Goal: Information Seeking & Learning: Get advice/opinions

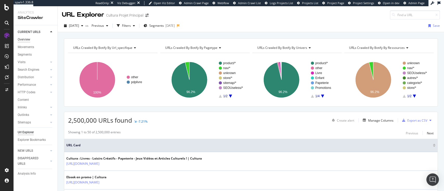
click at [21, 39] on div "Overview" at bounding box center [24, 39] width 12 height 5
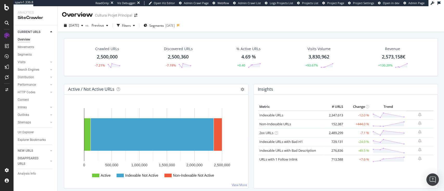
click at [72, 21] on div "2024 Jan. 4th vs Previous Filters Segments 2024-02-21" at bounding box center [251, 25] width 386 height 13
click at [79, 26] on span "[DATE]" at bounding box center [74, 25] width 10 height 4
click at [85, 45] on div "[DATE]" at bounding box center [83, 44] width 28 height 5
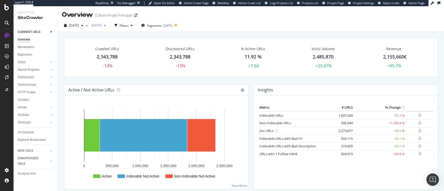
click at [108, 28] on div "[DATE]" at bounding box center [98, 26] width 18 height 8
click at [119, 55] on div "[DATE]" at bounding box center [115, 54] width 28 height 5
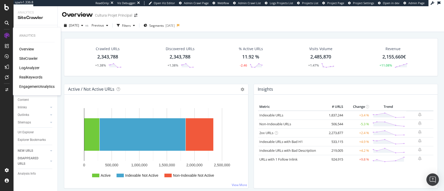
click at [29, 66] on div "LogAnalyzer" at bounding box center [29, 67] width 20 height 5
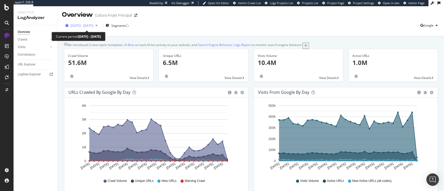
click at [93, 25] on span "2025 Jul. 22nd - Aug. 20th" at bounding box center [81, 25] width 23 height 4
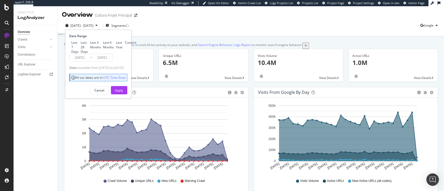
click at [116, 49] on div "Last Year" at bounding box center [119, 44] width 7 height 9
type input "2024/08/21"
click at [123, 93] on div "Apply" at bounding box center [119, 90] width 8 height 4
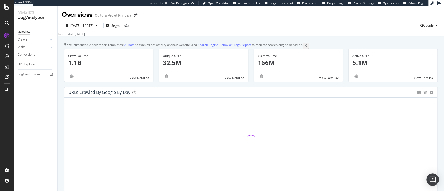
click at [261, 30] on div "2024 Aug. 21st - 2025 Aug. 20th Segments Google" at bounding box center [251, 26] width 386 height 10
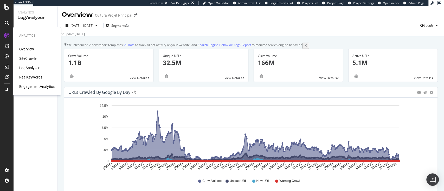
click at [28, 57] on div "SiteCrawler" at bounding box center [28, 58] width 18 height 5
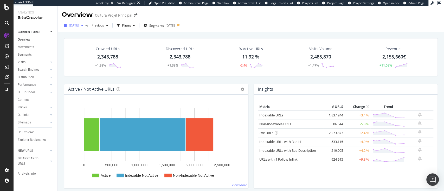
click at [79, 25] on span "[DATE]" at bounding box center [74, 25] width 10 height 4
click at [253, 30] on div "2025 Aug. 11th vs Previous Filters Segments 2025-05-22" at bounding box center [251, 26] width 386 height 10
click at [30, 46] on div "Movements" at bounding box center [26, 46] width 16 height 5
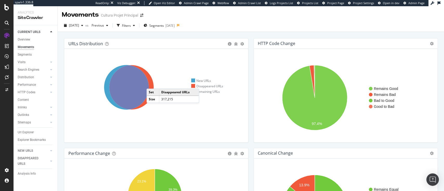
click at [152, 84] on icon at bounding box center [131, 87] width 44 height 44
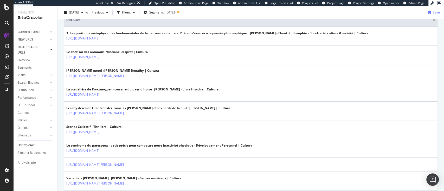
scroll to position [126, 0]
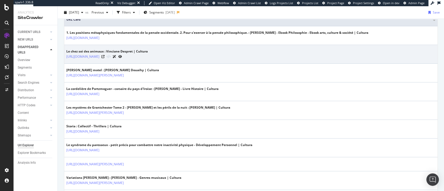
click at [122, 57] on div at bounding box center [111, 56] width 21 height 5
click at [105, 56] on icon at bounding box center [102, 56] width 3 height 3
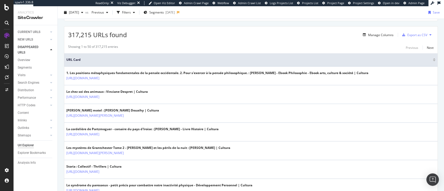
scroll to position [0, 0]
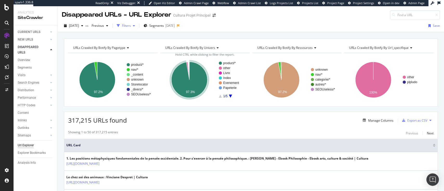
click at [135, 28] on div "Filters" at bounding box center [126, 26] width 22 height 8
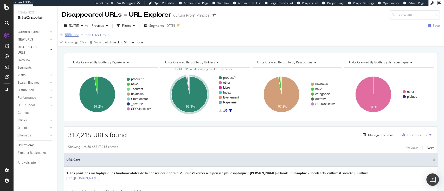
drag, startPoint x: 71, startPoint y: 36, endPoint x: 78, endPoint y: 42, distance: 10.0
click at [78, 38] on div "Add Filter Add Filter Group" at bounding box center [251, 35] width 386 height 6
click at [75, 42] on div at bounding box center [75, 42] width 0 height 0
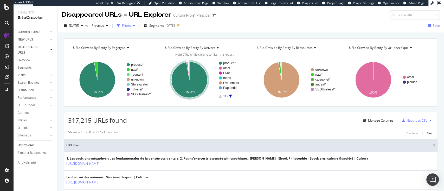
click at [135, 22] on div "Filters" at bounding box center [126, 26] width 22 height 8
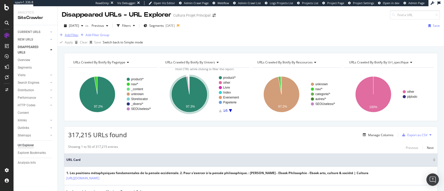
click at [79, 38] on button "Add Filter" at bounding box center [68, 35] width 21 height 6
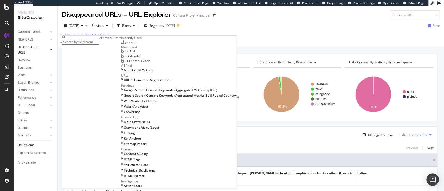
click at [121, 53] on div "Full URL" at bounding box center [128, 51] width 15 height 4
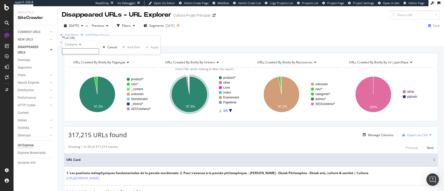
click at [78, 47] on span "Contains" at bounding box center [71, 44] width 13 height 4
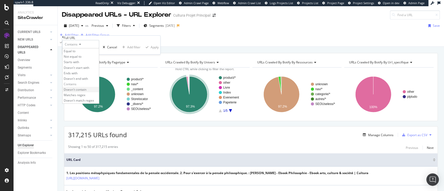
click at [89, 92] on div "Doesn't contain" at bounding box center [80, 89] width 36 height 5
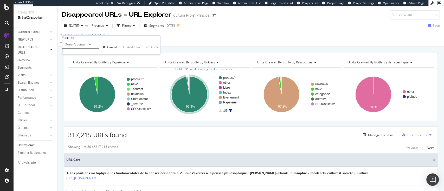
click at [91, 54] on input "text" at bounding box center [80, 51] width 37 height 6
type input "?"
click at [151, 51] on div "Apply" at bounding box center [155, 49] width 8 height 4
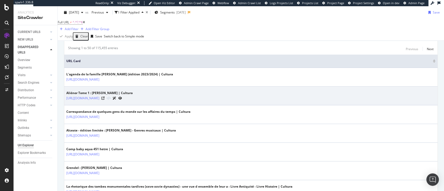
scroll to position [106, 0]
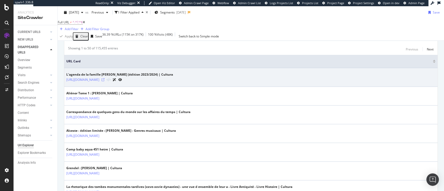
click at [105, 81] on icon at bounding box center [102, 79] width 3 height 3
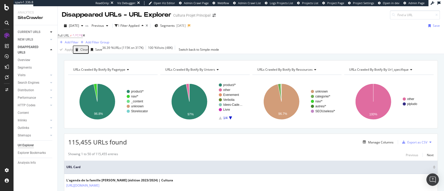
click at [50, 31] on icon at bounding box center [51, 31] width 2 height 3
click at [25, 47] on div "Movements" at bounding box center [26, 46] width 16 height 5
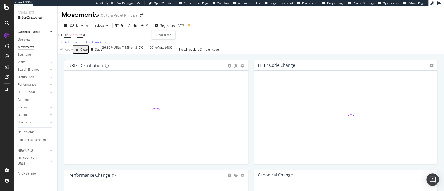
click at [148, 26] on icon "times" at bounding box center [147, 25] width 2 height 3
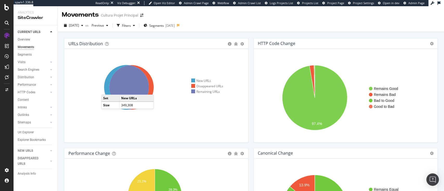
click at [106, 89] on icon at bounding box center [126, 87] width 45 height 45
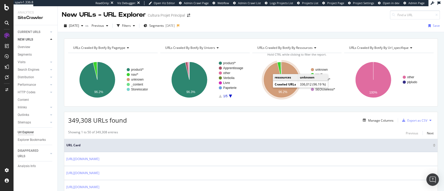
click at [272, 86] on icon "A chart." at bounding box center [282, 80] width 36 height 36
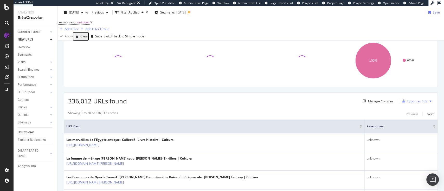
scroll to position [110, 0]
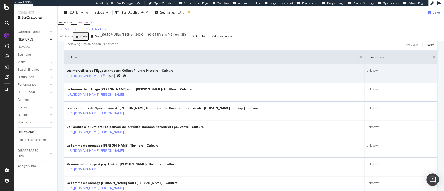
click at [105, 76] on icon at bounding box center [102, 75] width 3 height 3
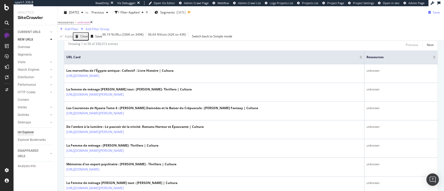
scroll to position [0, 0]
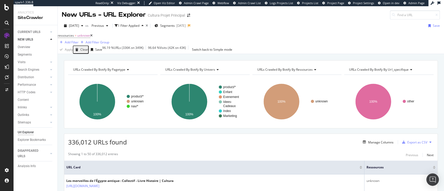
click at [300, 72] on span "URLs Crawled By Botify By ressources" at bounding box center [284, 69] width 55 height 4
click at [211, 43] on div "ressources = unknown Add Filter Add Filter Group" at bounding box center [251, 39] width 386 height 14
click at [93, 37] on icon at bounding box center [91, 35] width 2 height 3
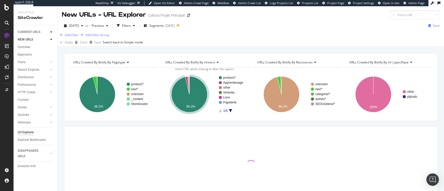
click at [53, 30] on div at bounding box center [51, 31] width 5 height 5
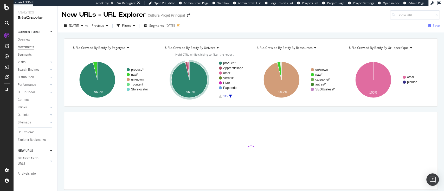
click at [27, 47] on div "Movements" at bounding box center [26, 46] width 16 height 5
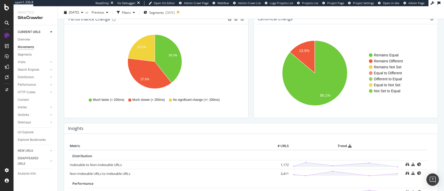
scroll to position [253, 0]
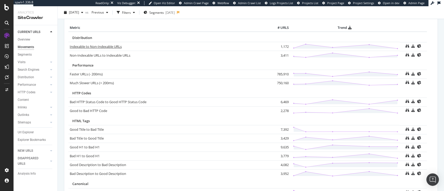
click at [88, 48] on link "Indexable to Non-Indexable URLs" at bounding box center [96, 46] width 52 height 5
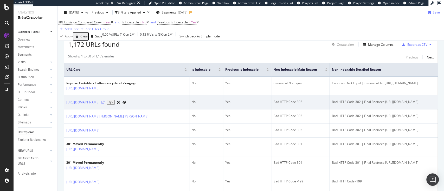
click at [105, 104] on icon at bounding box center [102, 102] width 3 height 3
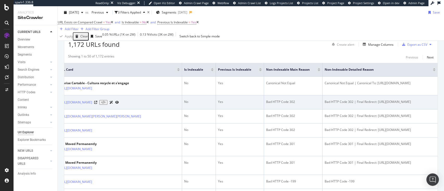
drag, startPoint x: 357, startPoint y: 109, endPoint x: 361, endPoint y: 113, distance: 6.1
click at [361, 104] on div "Bad HTTP Code 302 | Final Redirect: https://www.cultura.com/puzzles/puzzles-adu…" at bounding box center [380, 102] width 111 height 5
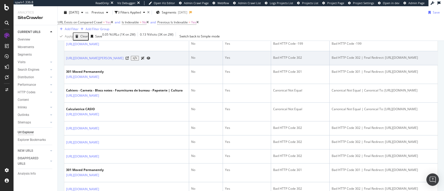
scroll to position [302, 0]
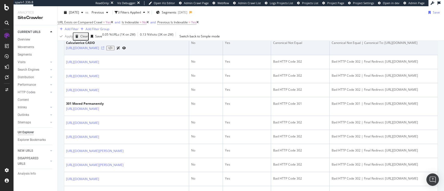
click at [104, 50] on icon at bounding box center [102, 48] width 3 height 3
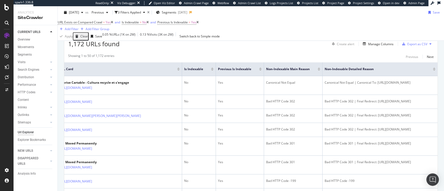
scroll to position [0, 0]
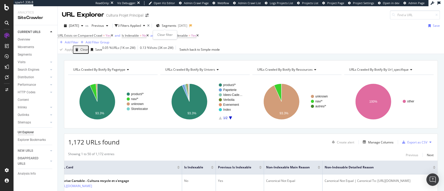
click at [150, 26] on icon "times" at bounding box center [148, 25] width 2 height 3
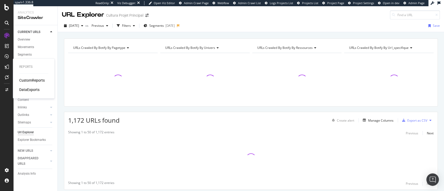
click at [35, 78] on div "CustomReports" at bounding box center [31, 80] width 25 height 5
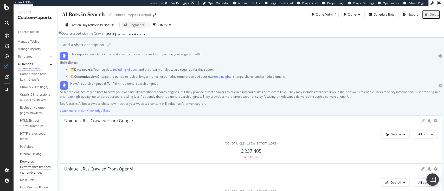
scroll to position [92, 0]
click at [31, 169] on div "SEO local" at bounding box center [26, 168] width 13 height 5
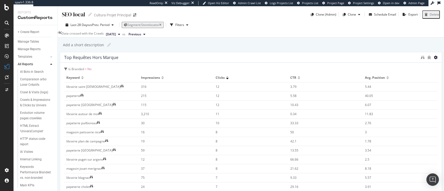
click at [434, 59] on icon at bounding box center [436, 58] width 4 height 4
click at [331, 60] on div "Top requêtes hors marque" at bounding box center [241, 57] width 354 height 5
click at [34, 176] on div "SEO local V2" at bounding box center [29, 176] width 18 height 5
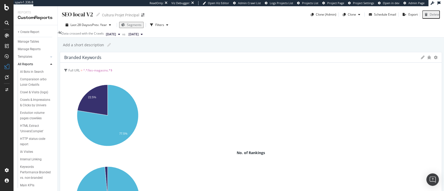
click at [132, 27] on div "Segments" at bounding box center [134, 25] width 15 height 4
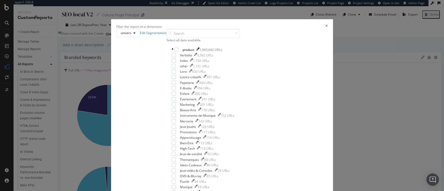
click at [273, 24] on div "Filter the report on a dimension" at bounding box center [222, 26] width 212 height 4
click at [268, 24] on div "Filter the report on a dimension" at bounding box center [222, 26] width 212 height 4
click at [325, 24] on icon "times" at bounding box center [326, 26] width 2 height 4
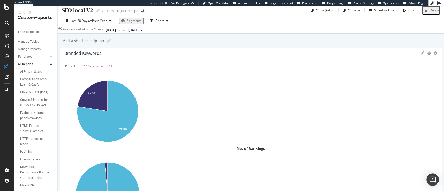
scroll to position [2, 0]
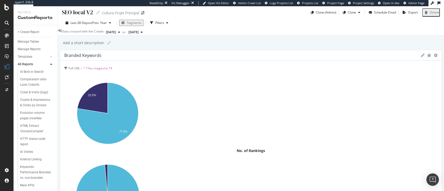
click at [320, 58] on div "Branded Keywords" at bounding box center [251, 55] width 382 height 10
click at [421, 57] on icon at bounding box center [423, 56] width 4 height 4
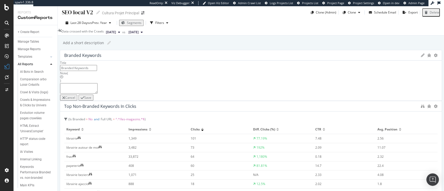
click at [75, 100] on div "Cancel" at bounding box center [70, 97] width 10 height 4
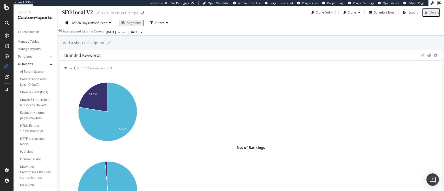
click at [434, 58] on div at bounding box center [436, 55] width 4 height 5
click at [434, 57] on icon at bounding box center [436, 56] width 4 height 4
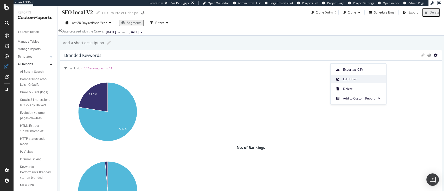
click at [356, 78] on span "Edit Filter" at bounding box center [362, 79] width 39 height 5
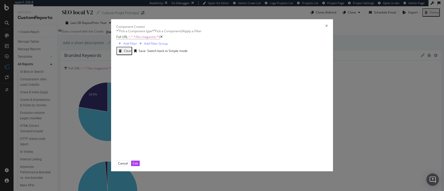
click at [140, 47] on div "Full URL = ^.*/les-magasins.*$ Add Filter Add Filter Group" at bounding box center [245, 40] width 258 height 14
click at [160, 38] on icon "modal" at bounding box center [161, 36] width 2 height 3
click at [116, 39] on div "Add Filter" at bounding box center [126, 37] width 21 height 6
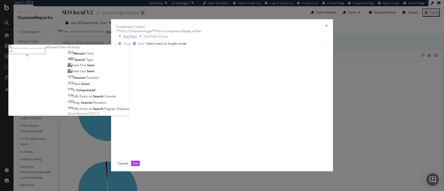
type input "s"
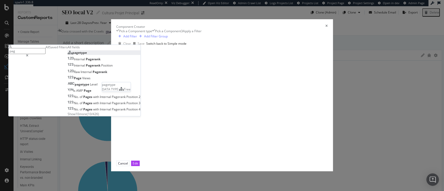
type input "pag"
click at [87, 55] on div "pagetype" at bounding box center [77, 52] width 19 height 4
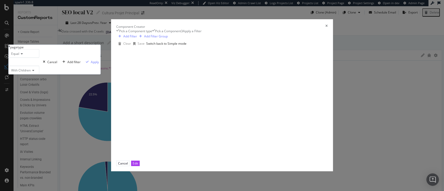
click at [39, 66] on div "modal" at bounding box center [24, 62] width 31 height 8
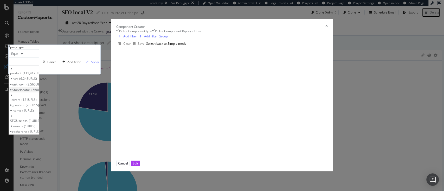
click at [39, 92] on div "Storelocator 568 URLS" at bounding box center [24, 89] width 30 height 5
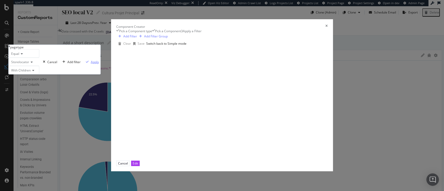
click at [99, 64] on div "Apply" at bounding box center [95, 62] width 8 height 4
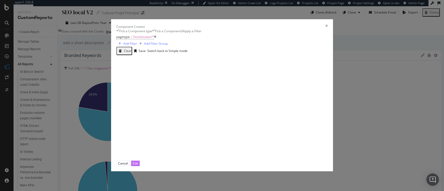
click at [138, 166] on div "Edit" at bounding box center [135, 163] width 5 height 4
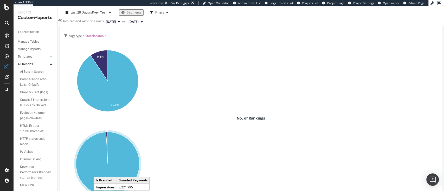
scroll to position [35, 0]
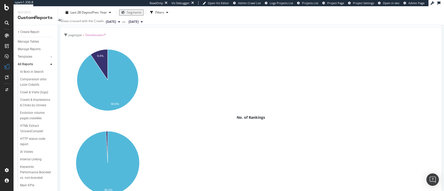
click at [131, 10] on span "Segments" at bounding box center [134, 12] width 15 height 4
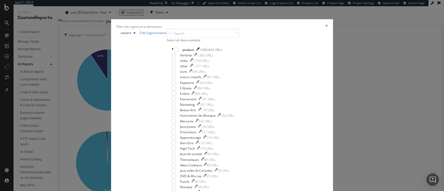
click at [273, 24] on div "Filter the report on a dimension" at bounding box center [222, 26] width 212 height 4
click at [325, 24] on icon "times" at bounding box center [326, 26] width 2 height 4
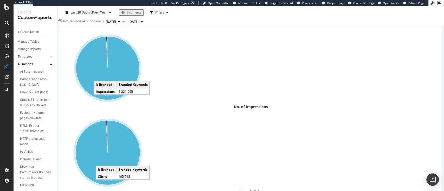
scroll to position [132, 0]
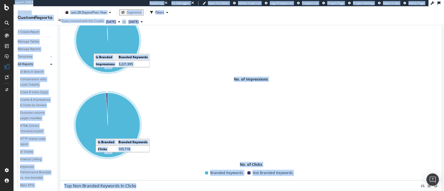
scroll to position [0, 0]
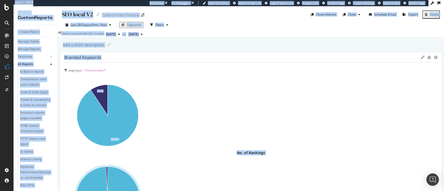
drag, startPoint x: 367, startPoint y: 94, endPoint x: 338, endPoint y: -42, distance: 139.3
click at [338, 0] on html "spa/v1.336.8 ReadOnly: Viz Debugger: Open Viz Editor Admin Crawl List Logs Proj…" at bounding box center [222, 95] width 444 height 191
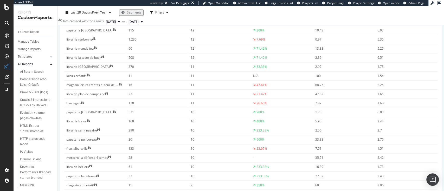
scroll to position [512, 0]
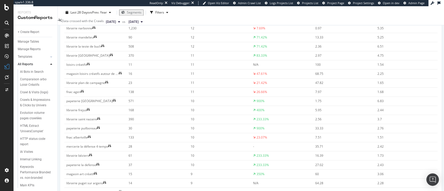
scroll to position [636, 0]
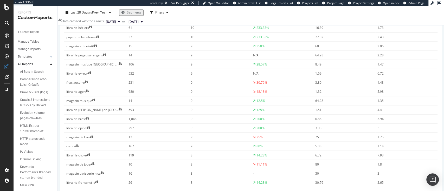
scroll to position [643, 0]
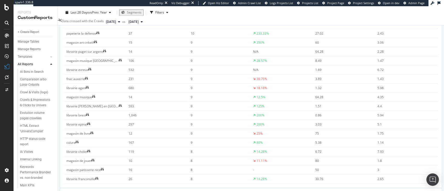
drag, startPoint x: 248, startPoint y: 61, endPoint x: 266, endPoint y: 61, distance: 18.2
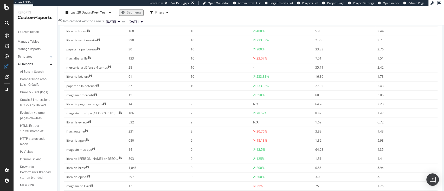
scroll to position [589, 0]
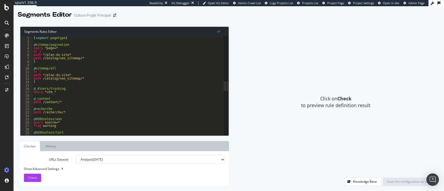
drag, startPoint x: 142, startPoint y: 87, endPoint x: 278, endPoint y: 78, distance: 136.1
click at [278, 78] on div "Segments Rules Editor 1 2 3 4 5 6 7 8 9 10 11 12 13 14 15 16 17 18 19 20 21 22 …" at bounding box center [229, 106] width 431 height 170
click at [155, 81] on div "[ segment : pagetype ] @ sitemap/pagination query *page=* or ( path */plan-du-s…" at bounding box center [138, 86] width 211 height 101
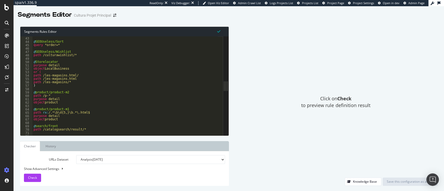
scroll to position [142, 0]
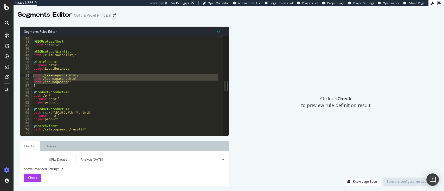
drag, startPoint x: 69, startPoint y: 84, endPoint x: 24, endPoint y: 76, distance: 45.9
click at [24, 76] on div ") 42 43 44 45 46 47 48 49 50 51 52 53 54 55 56 57 58 59 60 61 62 63 64 65 66 67…" at bounding box center [121, 85] width 203 height 99
type textarea "path /les-magasins.html/ path /les-magasins.html"
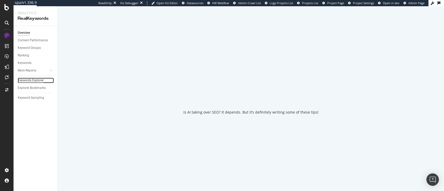
click at [39, 81] on div "Keywords Explorer" at bounding box center [31, 80] width 26 height 5
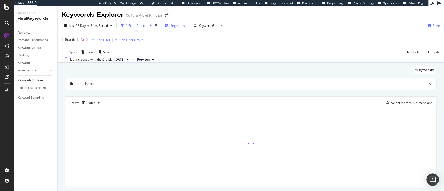
click at [181, 28] on div "Segments" at bounding box center [175, 26] width 20 height 8
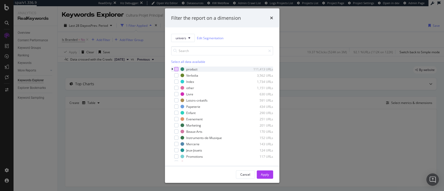
click at [177, 69] on div "modal" at bounding box center [176, 69] width 4 height 4
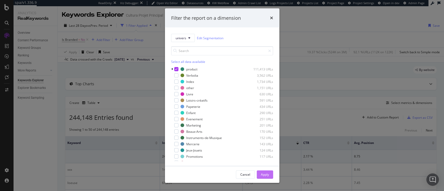
click at [261, 177] on div "Apply" at bounding box center [265, 175] width 8 height 8
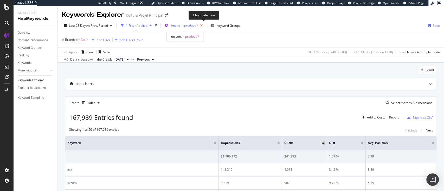
click at [205, 25] on icon "button" at bounding box center [201, 25] width 7 height 7
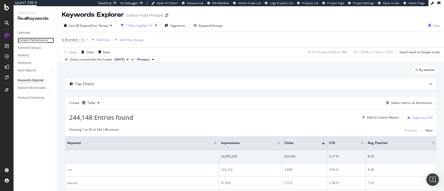
click at [29, 40] on div "Content Performance" at bounding box center [33, 40] width 30 height 5
click at [26, 33] on div "Overview" at bounding box center [24, 32] width 12 height 5
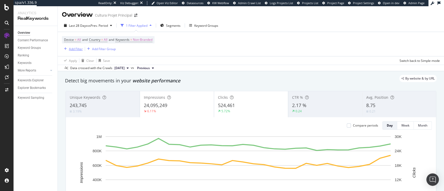
click at [74, 49] on div "Add Filter" at bounding box center [76, 49] width 14 height 4
click at [193, 42] on div "Device = All and Country = All and Keywords = Non-Branded Add Filter Add Filter…" at bounding box center [251, 44] width 378 height 24
click at [174, 23] on span "Segments" at bounding box center [173, 25] width 15 height 4
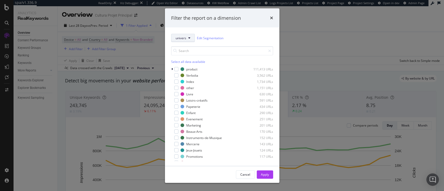
click at [181, 35] on button "univers" at bounding box center [183, 38] width 24 height 8
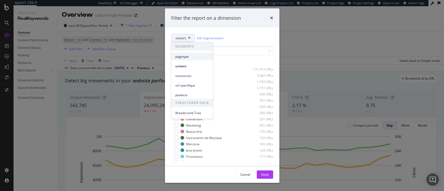
click at [191, 59] on div "pagetype" at bounding box center [192, 57] width 42 height 8
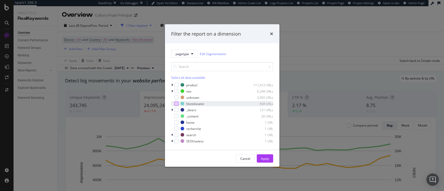
click at [177, 106] on div "modal" at bounding box center [176, 104] width 4 height 4
click at [265, 157] on div "Apply" at bounding box center [265, 158] width 8 height 4
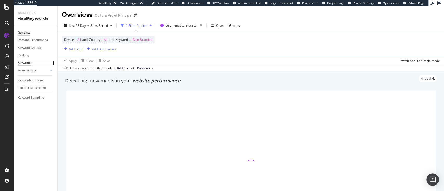
click at [23, 63] on div "Keywords" at bounding box center [25, 62] width 14 height 5
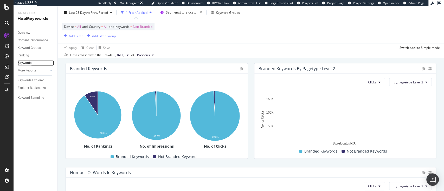
scroll to position [79, 0]
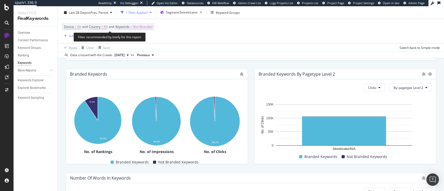
click at [149, 24] on span "Non-Branded" at bounding box center [143, 26] width 20 height 7
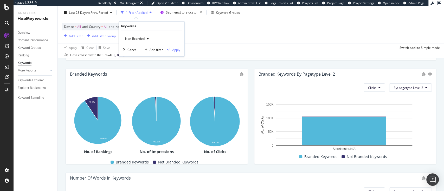
click at [146, 41] on div "Non-Branded" at bounding box center [137, 39] width 28 height 8
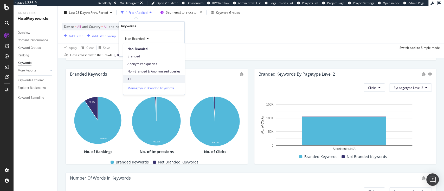
click at [143, 78] on span "All" at bounding box center [153, 79] width 53 height 5
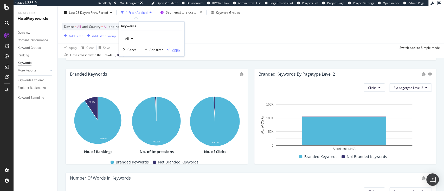
click at [175, 47] on button "Apply" at bounding box center [172, 49] width 15 height 5
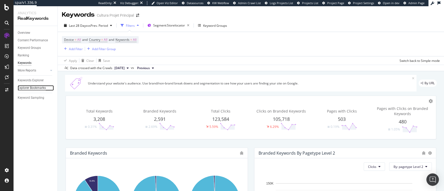
click at [34, 88] on div "Explorer Bookmarks" at bounding box center [32, 87] width 28 height 5
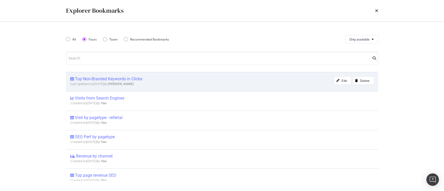
click at [248, 85] on div "Last updated on 2025 Aug 21st by Léonie Chiron" at bounding box center [202, 84] width 264 height 4
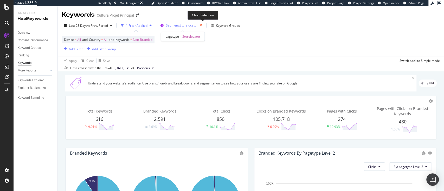
click at [202, 24] on icon "button" at bounding box center [201, 25] width 7 height 7
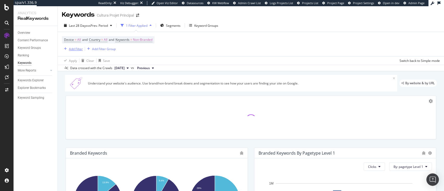
click at [80, 49] on div "Add Filter" at bounding box center [76, 49] width 14 height 4
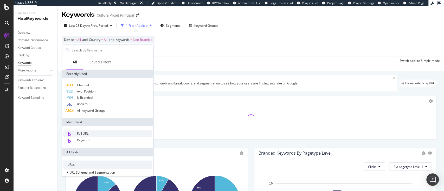
click at [108, 135] on div "Full URL" at bounding box center [107, 134] width 89 height 7
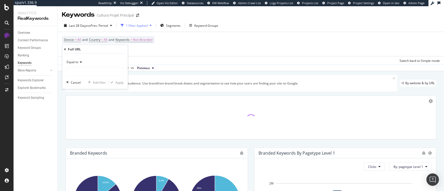
click at [76, 63] on span "Equal to" at bounding box center [73, 62] width 12 height 4
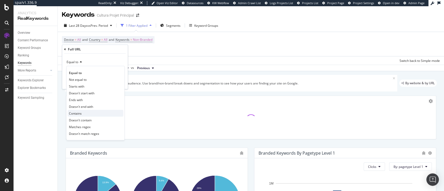
click at [88, 114] on div "Contains" at bounding box center [96, 113] width 56 height 7
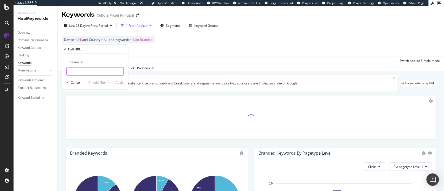
click at [92, 74] on input "text" at bounding box center [95, 71] width 57 height 8
paste input "les-magasins/"
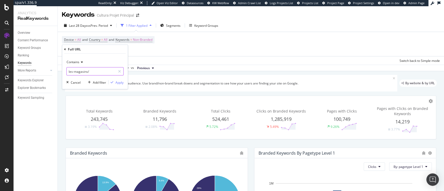
click at [69, 72] on input "les-magasins/" at bounding box center [91, 71] width 49 height 8
type input "/les-magasins/"
click at [119, 82] on div "Apply" at bounding box center [119, 82] width 8 height 4
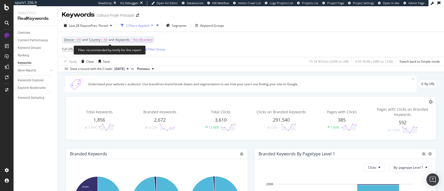
click at [152, 41] on span "Non-Branded" at bounding box center [143, 39] width 20 height 7
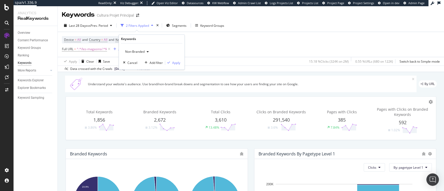
click at [143, 53] on span "Non-Branded" at bounding box center [134, 52] width 22 height 4
click at [142, 88] on div "All" at bounding box center [153, 92] width 61 height 8
click at [174, 62] on div "Apply" at bounding box center [176, 63] width 8 height 4
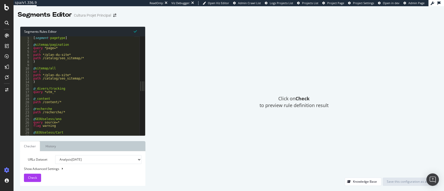
scroll to position [65, 0]
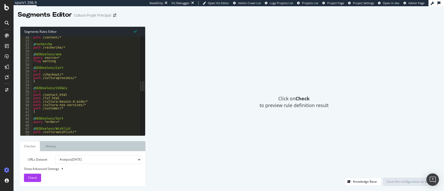
drag, startPoint x: 227, startPoint y: 87, endPoint x: 230, endPoint y: 87, distance: 3.1
click at [230, 87] on div "Segments Rules Editor 20 21 22 23 24 25 26 27 28 29 30 31 32 33 34 35 36 37 38 …" at bounding box center [229, 106] width 431 height 170
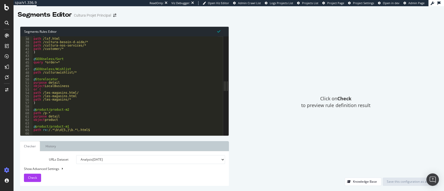
scroll to position [124, 0]
drag, startPoint x: 43, startPoint y: 101, endPoint x: 66, endPoint y: 99, distance: 22.7
click at [66, 99] on div "path /contact.html path /lsf.html path /cultura-besoin-d-aide/* path /cultura-n…" at bounding box center [138, 84] width 211 height 101
click at [77, 102] on div "path /contact.html path /lsf.html path /cultura-besoin-d-aide/* path /cultura-n…" at bounding box center [138, 84] width 211 height 101
drag, startPoint x: 70, startPoint y: 87, endPoint x: 29, endPoint y: 83, distance: 41.0
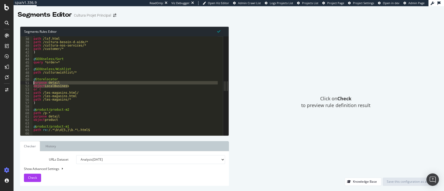
click at [29, 83] on div "object LocalBusiness 37 38 39 40 41 42 43 44 45 46 47 48 49 50 51 52 53 54 55 5…" at bounding box center [121, 85] width 203 height 99
click at [62, 95] on div "path /contact.html path /lsf.html path /cultura-besoin-d-aide/* path /cultura-n…" at bounding box center [138, 84] width 211 height 101
click at [64, 100] on div "path /contact.html path /lsf.html path /cultura-besoin-d-aide/* path /cultura-n…" at bounding box center [138, 84] width 211 height 101
click at [67, 100] on div "path /contact.html path /lsf.html path /cultura-besoin-d-aide/* path /cultura-n…" at bounding box center [138, 84] width 211 height 101
type textarea "path /les-magasins*"
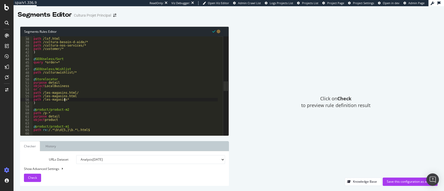
click at [42, 105] on div "path /contact.html path /lsf.html path /cultura-besoin-d-aide/* path /cultura-n…" at bounding box center [138, 84] width 211 height 101
click at [41, 105] on div "path /contact.html path /lsf.html path /cultura-besoin-d-aide/* path /cultura-n…" at bounding box center [138, 84] width 211 height 101
type textarea ")"
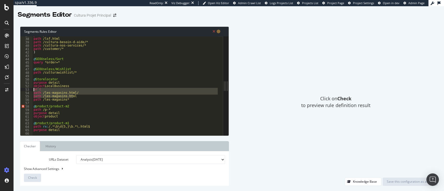
drag, startPoint x: 76, startPoint y: 96, endPoint x: 30, endPoint y: 90, distance: 46.6
click at [30, 90] on div "path /les-magasins* 37 38 39 40 41 42 43 44 45 46 47 48 49 50 51 52 53 54 55 56…" at bounding box center [121, 85] width 203 height 99
type textarea "or ( path /les-magasins.html/"
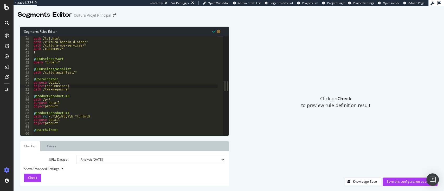
click at [88, 97] on div "path /contact.html path /lsf.html path /cultura-besoin-d-aide/* path /cultura-n…" at bounding box center [138, 84] width 211 height 101
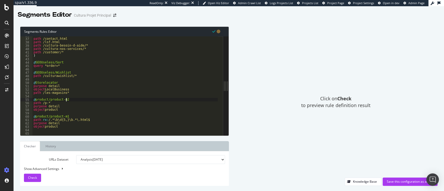
scroll to position [133, 0]
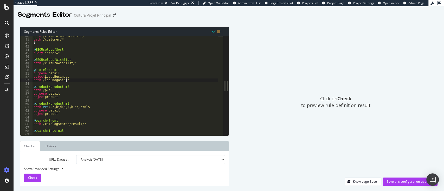
click at [69, 80] on div "path /cultura-nos-services/* path /customer/* ) @ SEOUseless/Sort query *order=…" at bounding box center [138, 85] width 211 height 101
type textarea "path /les-magasins*"
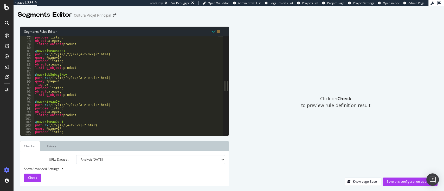
scroll to position [307, 0]
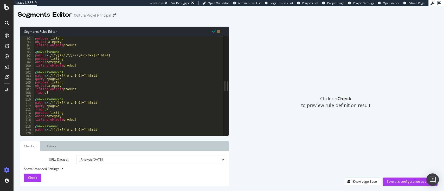
click at [408, 187] on div "Segments Rules Editor path /les-magasins* 91 92 93 94 95 96 97 98 99 100 101 10…" at bounding box center [229, 106] width 431 height 170
click at [406, 182] on div "Save this configuration as active" at bounding box center [410, 181] width 47 height 4
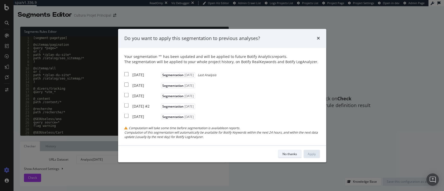
click at [290, 155] on div "No thanks" at bounding box center [290, 154] width 15 height 4
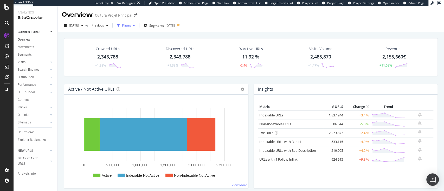
click at [131, 24] on div "Filters" at bounding box center [126, 25] width 9 height 4
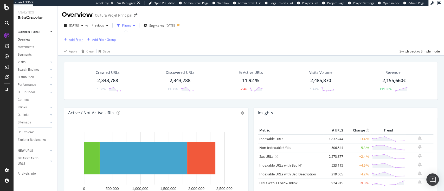
click at [77, 37] on div "Add Filter" at bounding box center [76, 39] width 14 height 4
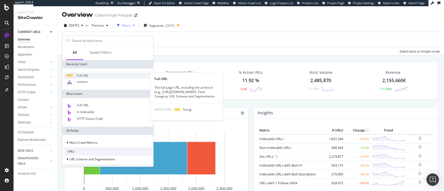
click at [86, 75] on span "Full URL" at bounding box center [82, 75] width 11 height 4
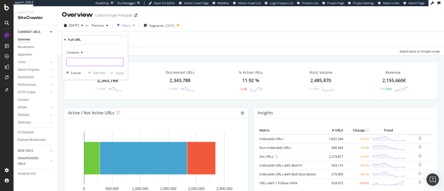
click at [85, 65] on input "text" at bounding box center [95, 62] width 57 height 8
paste input "les-magasins/"
click at [66, 62] on div "les-magasins/" at bounding box center [94, 62] width 57 height 8
click at [70, 63] on input "les-magasins/" at bounding box center [91, 62] width 49 height 8
type input "/les-magasins/"
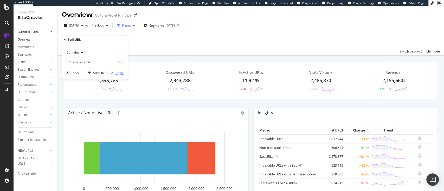
click at [113, 72] on icon "button" at bounding box center [112, 72] width 3 height 3
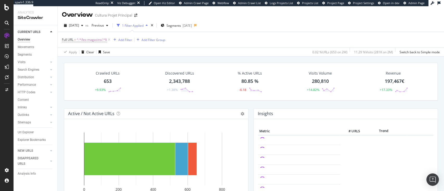
drag, startPoint x: 225, startPoint y: 12, endPoint x: 190, endPoint y: 44, distance: 47.1
click at [190, 44] on div "Full URL = ^.*/les-magasins/.*$ Add Filter Add Filter Group" at bounding box center [251, 40] width 378 height 16
click at [110, 40] on icon at bounding box center [109, 39] width 4 height 5
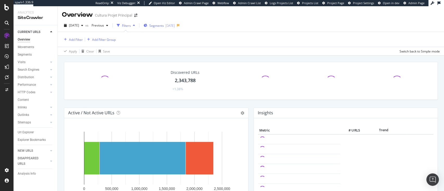
click at [175, 26] on div "2025-05-22" at bounding box center [169, 25] width 9 height 4
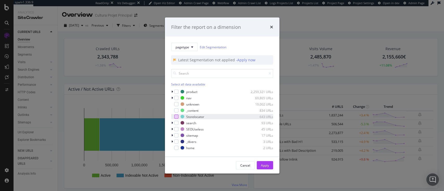
click at [178, 115] on div "modal" at bounding box center [176, 117] width 4 height 4
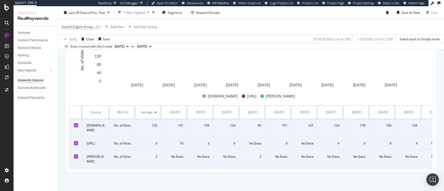
scroll to position [6, 0]
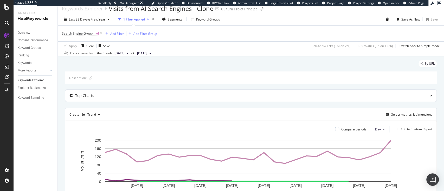
click at [115, 37] on div "Search Engine Group = AI Add Filter Add Filter Group" at bounding box center [251, 34] width 378 height 16
click at [120, 33] on div "Add Filter" at bounding box center [117, 33] width 14 height 4
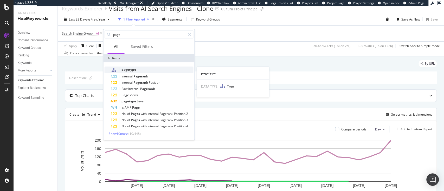
type input "page"
click at [141, 69] on div "pagetype" at bounding box center [152, 70] width 83 height 7
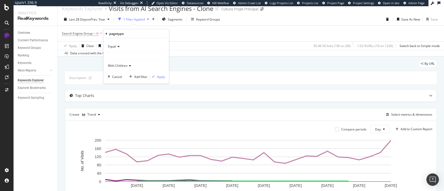
click at [123, 53] on div at bounding box center [136, 56] width 57 height 8
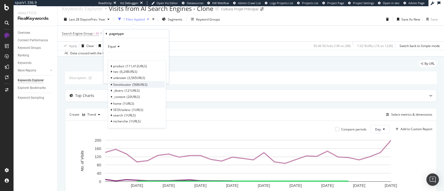
click at [150, 82] on div "Storelocator 568 URLS" at bounding box center [137, 84] width 56 height 7
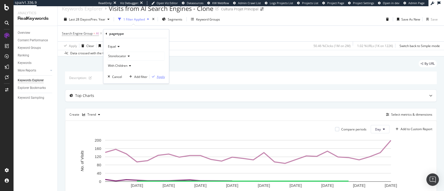
click at [159, 76] on div "Apply" at bounding box center [161, 77] width 8 height 4
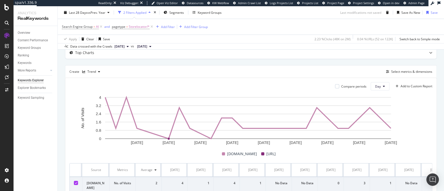
scroll to position [99, 0]
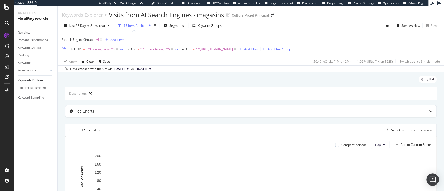
scroll to position [3, 0]
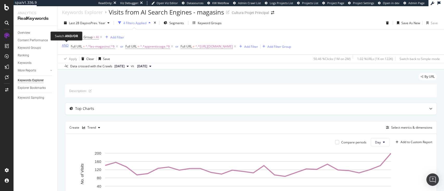
click at [64, 43] on div "AND" at bounding box center [65, 45] width 7 height 4
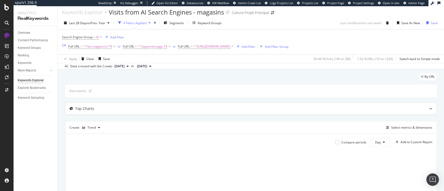
scroll to position [78, 0]
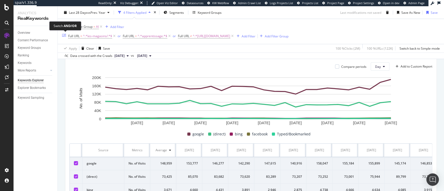
click at [64, 34] on div "OR" at bounding box center [64, 35] width 4 height 4
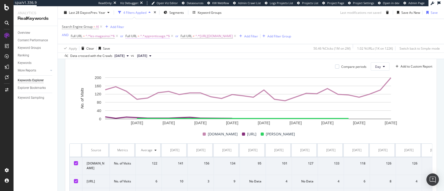
click at [148, 37] on span "^.*apprentissage.*$" at bounding box center [155, 36] width 30 height 7
click at [161, 23] on div "Search Engine Group = AI Add Filter AND Full URL = ^.*les-magasins/.*$ or Full …" at bounding box center [176, 31] width 229 height 17
click at [172, 36] on icon at bounding box center [172, 36] width 4 height 5
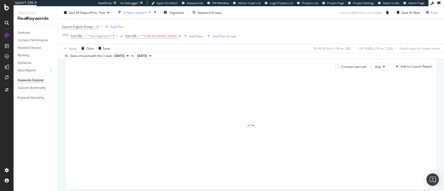
click at [182, 37] on icon at bounding box center [180, 36] width 4 height 5
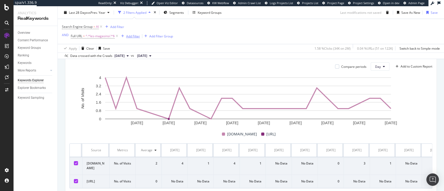
click at [136, 35] on div "Add Filter" at bounding box center [133, 36] width 14 height 4
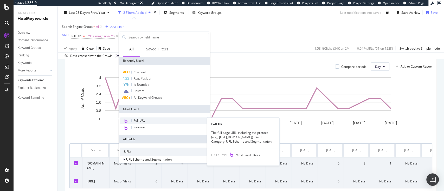
click at [155, 120] on div "Full URL" at bounding box center [164, 121] width 89 height 7
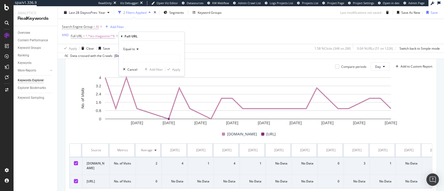
click at [131, 49] on span "Equal to" at bounding box center [129, 49] width 12 height 4
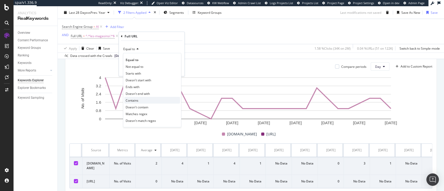
click at [142, 101] on div "Contains" at bounding box center [152, 100] width 56 height 7
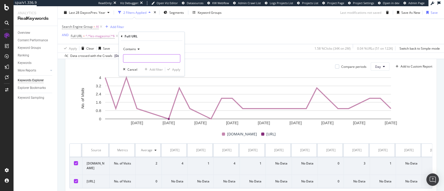
click at [141, 59] on input "text" at bounding box center [151, 58] width 57 height 8
paste input "apprentissage"
type input "apprentissage"
click at [178, 68] on div "Apply" at bounding box center [176, 69] width 8 height 4
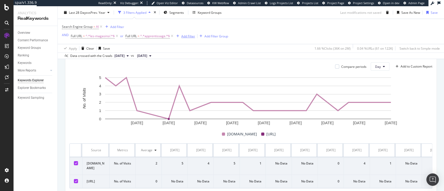
click at [192, 36] on div "Add Filter" at bounding box center [188, 36] width 14 height 4
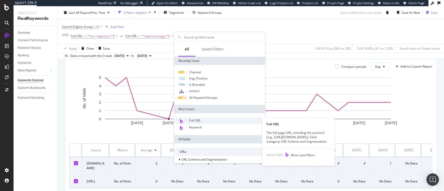
click at [206, 119] on div "Full URL" at bounding box center [219, 121] width 89 height 7
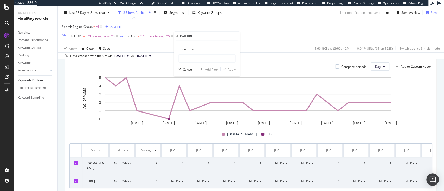
click at [186, 45] on div "Equal to" at bounding box center [206, 49] width 57 height 8
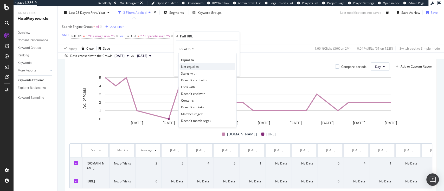
click at [203, 67] on div "Not equal to" at bounding box center [207, 66] width 56 height 7
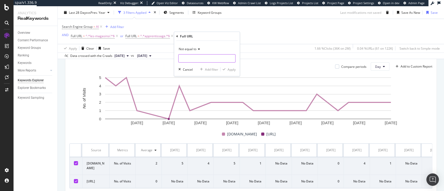
click at [192, 61] on input "text" at bounding box center [206, 58] width 57 height 8
paste input "https://www.cultura.com/les-magasins/livre-1-euro.html"
type input "https://www.cultura.com/les-magasins/livre-1-euro.html"
click at [232, 69] on div "Apply" at bounding box center [231, 69] width 8 height 4
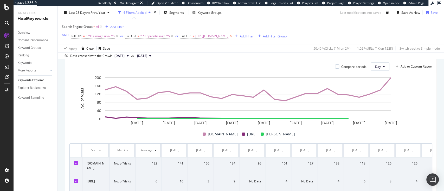
click at [233, 34] on icon at bounding box center [230, 36] width 4 height 5
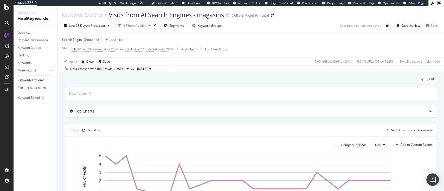
click at [431, 24] on div "Save" at bounding box center [434, 25] width 7 height 4
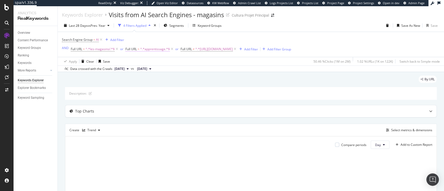
click at [148, 50] on span "^.*apprentissage.*$" at bounding box center [155, 49] width 30 height 7
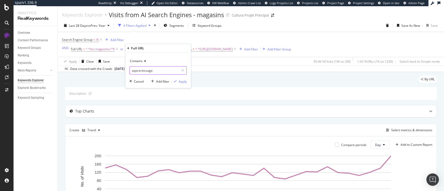
click at [153, 70] on input "apprentissage" at bounding box center [154, 70] width 49 height 8
click at [233, 49] on span "^.*[URL][DOMAIN_NAME]" at bounding box center [213, 49] width 37 height 7
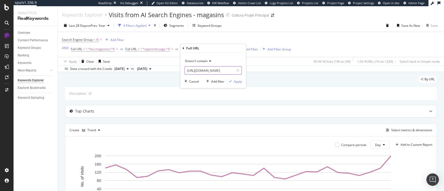
click at [228, 67] on input "[URL][DOMAIN_NAME]" at bounding box center [209, 70] width 49 height 8
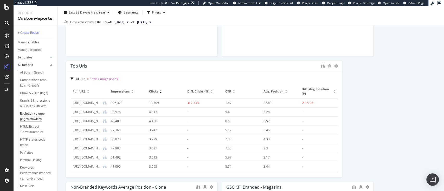
scroll to position [93, 0]
click at [395, 137] on div "Branded Keywords Full URL = ^.*/les-magasins.*$ Hold CTRL while clicking to fil…" at bounding box center [251, 58] width 370 height 723
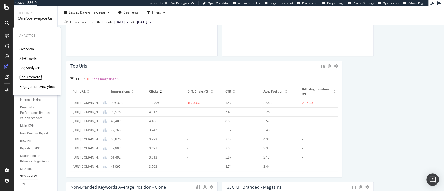
click at [34, 77] on div "RealKeywords" at bounding box center [30, 77] width 23 height 5
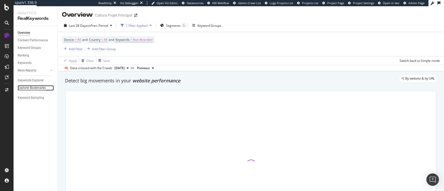
click at [30, 89] on div "Explorer Bookmarks" at bounding box center [32, 87] width 28 height 5
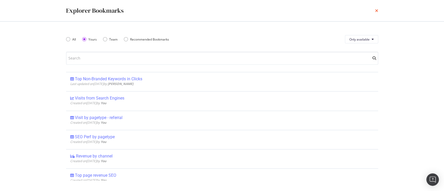
click at [377, 12] on icon "times" at bounding box center [376, 11] width 3 height 4
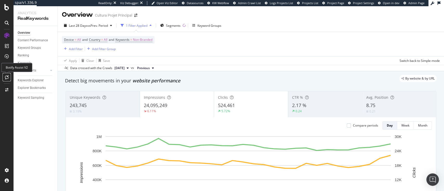
click at [6, 76] on icon at bounding box center [7, 77] width 4 height 4
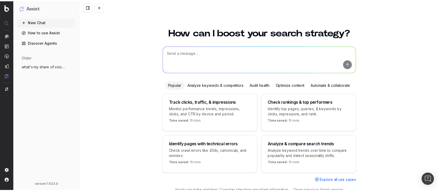
scroll to position [6, 0]
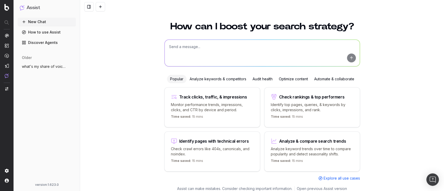
click at [43, 69] on button "what's my share of voice on chatgpt for" at bounding box center [47, 66] width 58 height 8
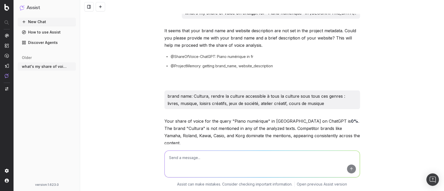
click at [283, 98] on p "brand name: Cultura, rendre la culture accessible à tous la culture sous tous c…" at bounding box center [262, 100] width 189 height 15
click at [278, 119] on p "Your share of voice for the query "Piano numérique" in [GEOGRAPHIC_DATA] on Cha…" at bounding box center [262, 132] width 196 height 29
click at [60, 42] on link "Discover Agents" at bounding box center [47, 42] width 58 height 8
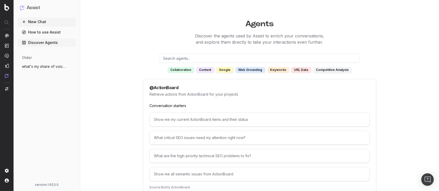
click at [60, 36] on link "How to use Assist" at bounding box center [47, 32] width 58 height 8
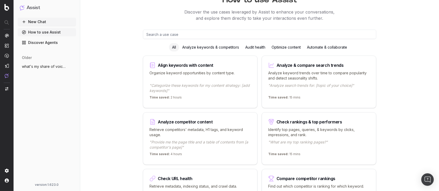
scroll to position [25, 0]
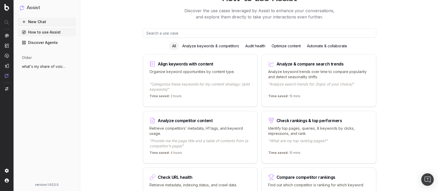
click at [290, 45] on div "Optimize content" at bounding box center [285, 46] width 35 height 8
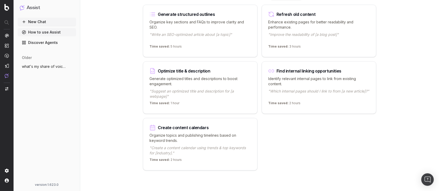
scroll to position [5, 0]
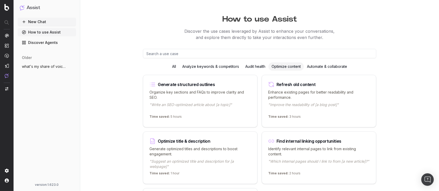
click at [212, 69] on div "Analyze keywords & competitors" at bounding box center [210, 66] width 63 height 8
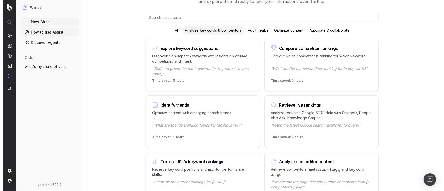
scroll to position [0, 0]
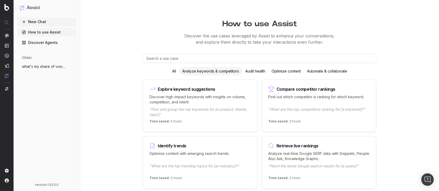
click at [302, 145] on div "Retrieve live rankings" at bounding box center [297, 146] width 42 height 4
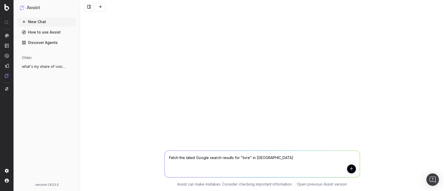
type textarea "Fetch the latest Google search results for "livre" in [GEOGRAPHIC_DATA]"
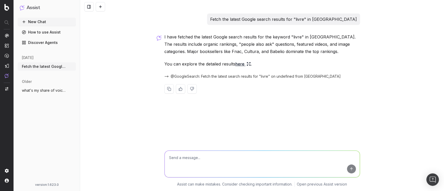
click at [239, 63] on link "here" at bounding box center [242, 63] width 15 height 7
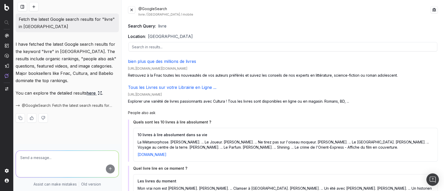
click at [131, 9] on button at bounding box center [131, 9] width 7 height 7
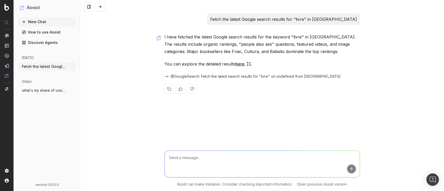
click at [189, 155] on textarea at bounding box center [262, 164] width 195 height 27
paste textarea "[URL][DOMAIN_NAME][DOMAIN_NAME]"
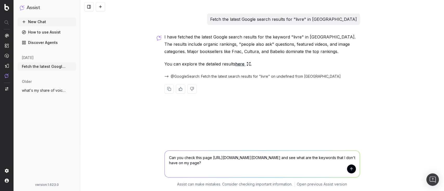
click at [243, 65] on link "here" at bounding box center [242, 63] width 15 height 7
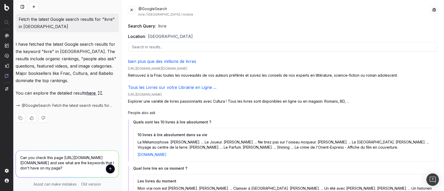
click at [133, 8] on button at bounding box center [131, 9] width 7 height 7
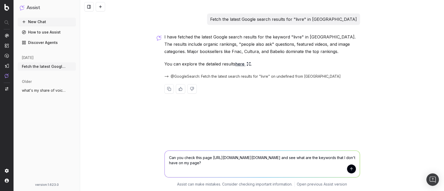
click at [320, 166] on textarea "Can you check this page [URL][DOMAIN_NAME][DOMAIN_NAME] and see what are the ke…" at bounding box center [262, 164] width 195 height 27
click at [194, 168] on textarea "Can you check this page [URL][DOMAIN_NAME][DOMAIN_NAME] and see what are the ke…" at bounding box center [262, 164] width 195 height 27
paste textarea "[URL][DOMAIN_NAME]"
type textarea "Can you check this page [URL][DOMAIN_NAME][DOMAIN_NAME] and see what are the ke…"
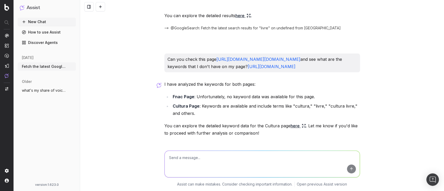
scroll to position [73, 0]
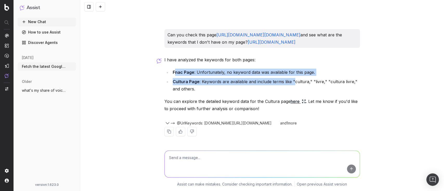
drag, startPoint x: 171, startPoint y: 72, endPoint x: 290, endPoint y: 78, distance: 118.8
click at [290, 78] on ul "Fnac Page : Unfortunately, no keyword data was available for this page. Cultura…" at bounding box center [262, 81] width 196 height 24
click at [251, 71] on li "Fnac Page : Unfortunately, no keyword data was available for this page." at bounding box center [265, 72] width 189 height 7
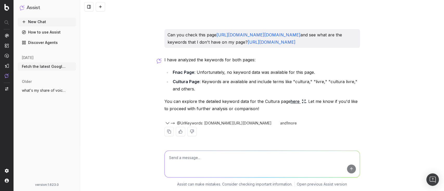
click at [291, 101] on link "here" at bounding box center [298, 101] width 15 height 7
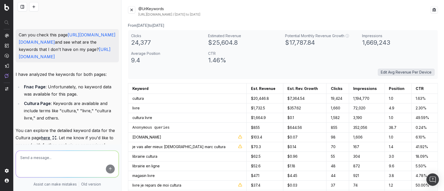
scroll to position [139, 0]
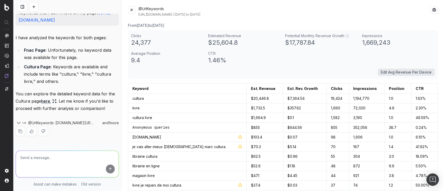
click at [58, 165] on textarea at bounding box center [67, 164] width 103 height 27
type textarea "Can you analyze the content of both pages and see what are my missing keywords?"
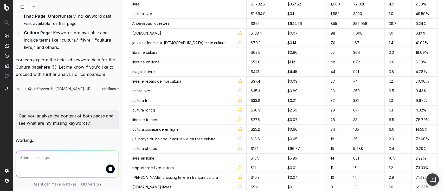
scroll to position [0, 0]
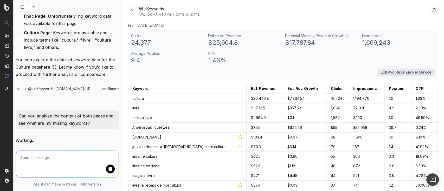
click at [132, 13] on button at bounding box center [131, 9] width 7 height 7
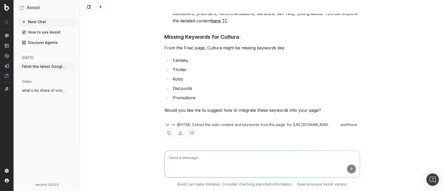
scroll to position [191, 0]
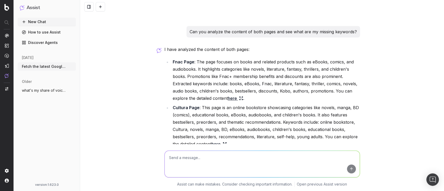
click at [228, 96] on link "here" at bounding box center [235, 98] width 15 height 7
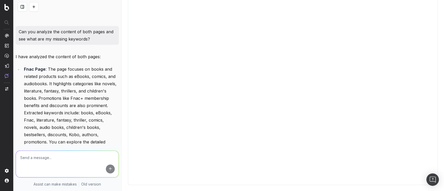
scroll to position [0, 0]
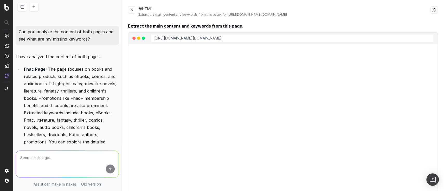
click at [133, 10] on button at bounding box center [131, 9] width 7 height 7
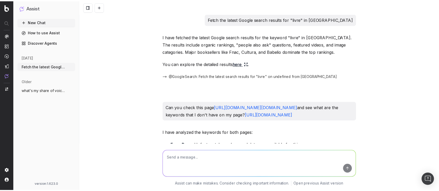
scroll to position [316, 0]
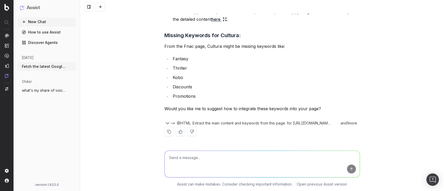
click at [56, 31] on link "How to use Assist" at bounding box center [47, 32] width 58 height 8
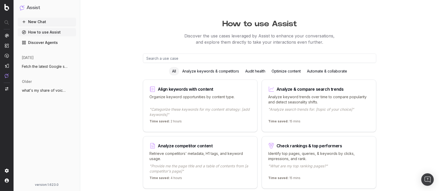
click at [50, 17] on div "Assist" at bounding box center [47, 10] width 58 height 16
click at [257, 74] on div "Audit health" at bounding box center [255, 71] width 26 height 8
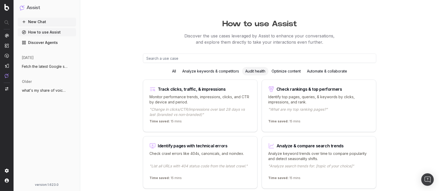
click at [114, 104] on div "How to use Assist Discover the use cases leveraged by Assist to enhance your co…" at bounding box center [259, 190] width 358 height 380
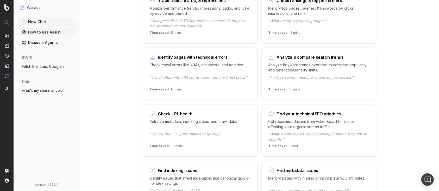
scroll to position [89, 0]
click at [225, 67] on p "Check crawl errors like 404s, canonicals, and noindex." at bounding box center [199, 67] width 101 height 10
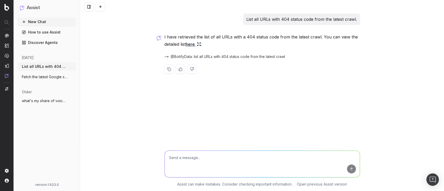
click at [194, 44] on link "here" at bounding box center [193, 44] width 15 height 7
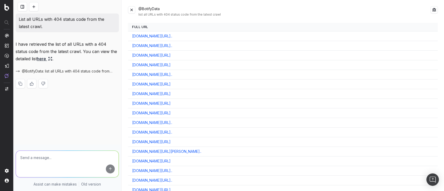
click at [132, 11] on button at bounding box center [131, 9] width 7 height 7
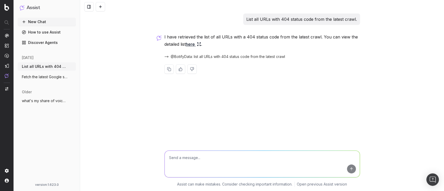
click at [47, 103] on span "what's my share of voice on chatgpt for" at bounding box center [45, 100] width 46 height 5
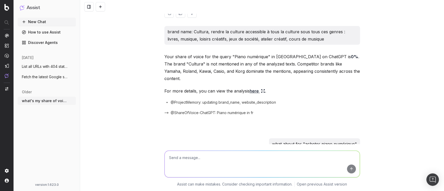
scroll to position [71, 0]
click at [255, 87] on link "here" at bounding box center [257, 90] width 15 height 7
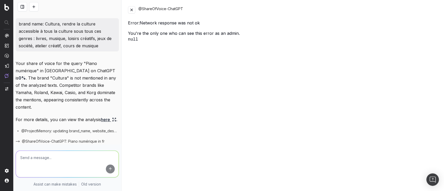
click at [131, 9] on button at bounding box center [131, 9] width 7 height 7
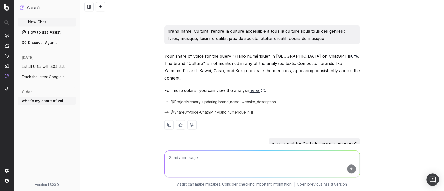
scroll to position [0, 0]
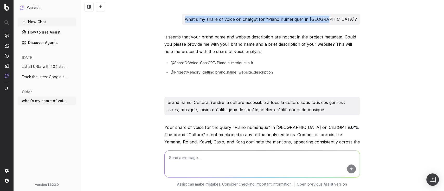
drag, startPoint x: 217, startPoint y: 20, endPoint x: 358, endPoint y: 23, distance: 140.5
copy p "what's my share of voice on chatgpt for "Piano numérique" in [GEOGRAPHIC_DATA]?"
click at [286, 160] on textarea at bounding box center [262, 164] width 195 height 27
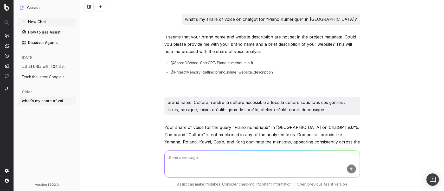
paste textarea "what's my share of voice on chatgpt for "Piano numérique" in [GEOGRAPHIC_DATA]?"
type textarea "what's my share of voice on chatgpt for "Piano numérique" in [GEOGRAPHIC_DATA]?"
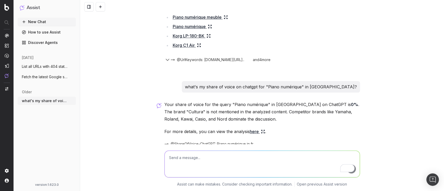
scroll to position [1593, 0]
click at [251, 127] on link "here" at bounding box center [257, 130] width 15 height 7
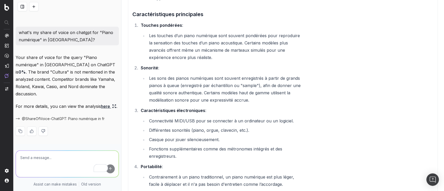
scroll to position [0, 0]
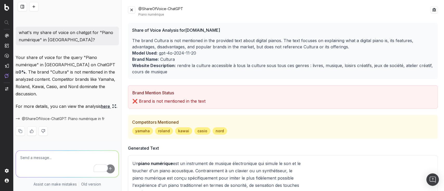
click at [133, 11] on button at bounding box center [131, 9] width 7 height 7
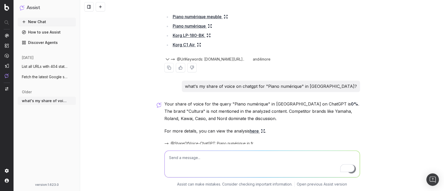
scroll to position [1610, 0]
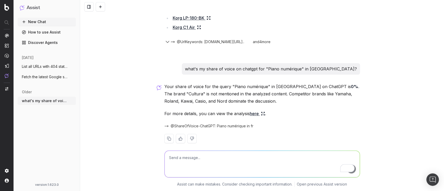
click at [206, 153] on textarea "To enrich screen reader interactions, please activate Accessibility in Grammarl…" at bounding box center [262, 164] width 195 height 27
drag, startPoint x: 296, startPoint y: 60, endPoint x: 333, endPoint y: 61, distance: 37.0
click at [333, 65] on p "what's my share of voice on chatgpt for "Piano numérique" in [GEOGRAPHIC_DATA]?" at bounding box center [271, 68] width 172 height 7
copy p ""Piano numérique""
click at [266, 155] on textarea "what are the top search terms related to" at bounding box center [262, 164] width 195 height 27
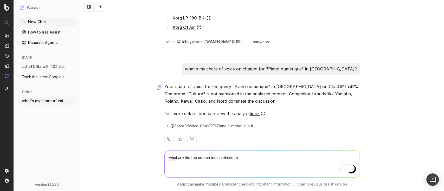
paste textarea ""Piano numérique""
type textarea "what are the top search terms related to "Piano numérique" on chatgpt?"
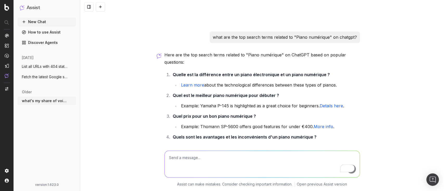
scroll to position [1766, 0]
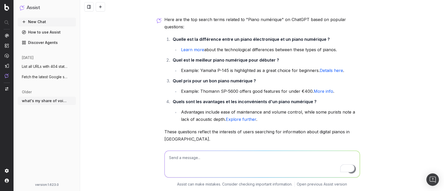
click at [187, 47] on link "Learn more" at bounding box center [192, 49] width 23 height 5
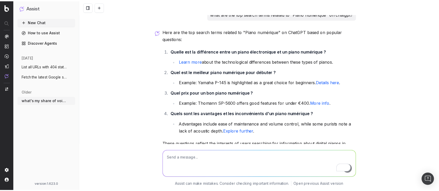
scroll to position [1678, 0]
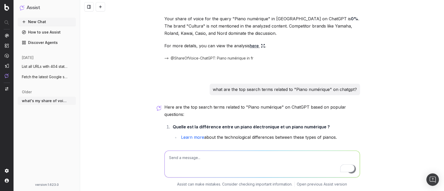
click at [53, 35] on link "How to use Assist" at bounding box center [47, 32] width 58 height 8
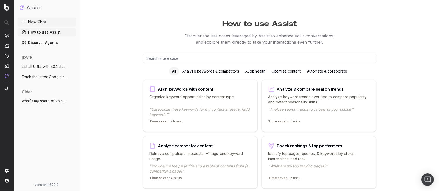
click at [267, 70] on div "Audit health" at bounding box center [255, 71] width 26 height 8
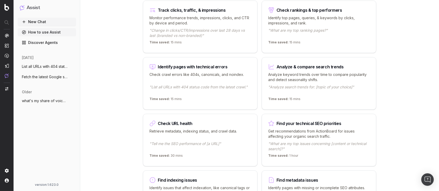
scroll to position [79, 0]
click at [187, 142] on p ""Tell me the SEO performance of [a URL]"" at bounding box center [199, 147] width 101 height 10
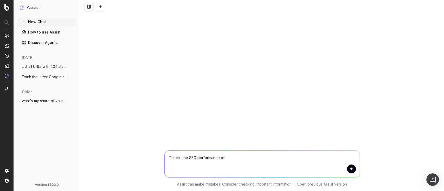
paste textarea "[URL][DOMAIN_NAME]"
type textarea "Tell me the SEO performance of [URL][DOMAIN_NAME]"
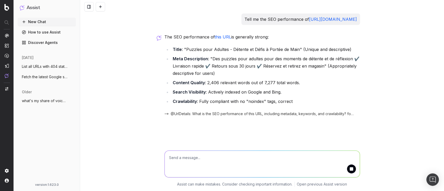
scroll to position [12, 0]
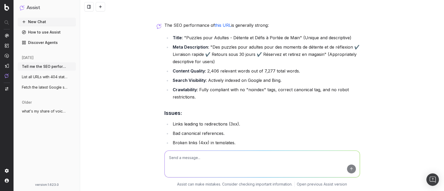
scroll to position [60, 0]
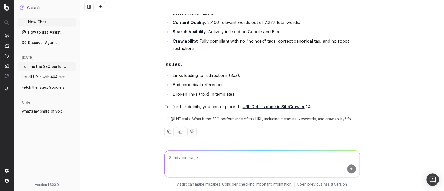
click at [268, 105] on link "URL Details page in SiteCrawler" at bounding box center [276, 106] width 67 height 7
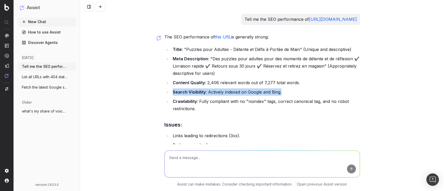
drag, startPoint x: 167, startPoint y: 95, endPoint x: 290, endPoint y: 91, distance: 122.9
click at [290, 91] on ul "Title : "Puzzles pour Adultes - Détente et Défis à Portée de Main" (Unique and …" at bounding box center [262, 79] width 196 height 67
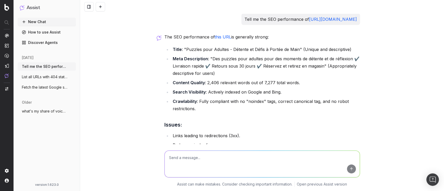
click at [182, 101] on strong "Crawlability" at bounding box center [185, 101] width 24 height 5
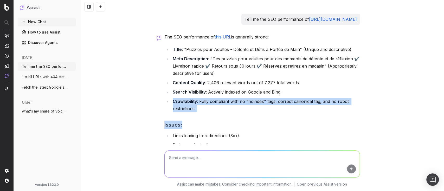
drag, startPoint x: 170, startPoint y: 101, endPoint x: 214, endPoint y: 112, distance: 45.2
click at [214, 112] on div "The SEO performance of this URL is generally strong: Title : "Puzzles pour Adul…" at bounding box center [262, 119] width 196 height 172
click at [201, 102] on li "Crawlability : Fully compliant with no "noindex" tags, correct canonical tag, a…" at bounding box center [265, 105] width 189 height 15
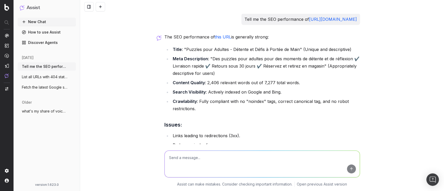
scroll to position [60, 0]
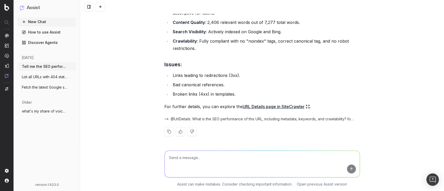
click at [188, 154] on textarea at bounding box center [262, 164] width 195 height 27
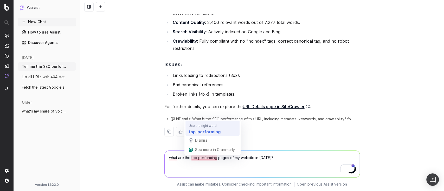
type textarea "what are the top-performing pages of my website in [DATE]?"
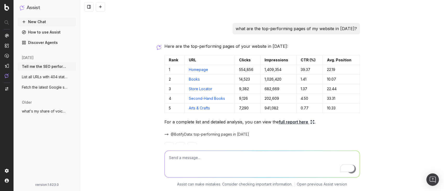
scroll to position [182, 0]
click at [289, 121] on link "full report here" at bounding box center [297, 121] width 36 height 7
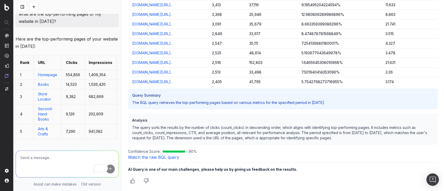
scroll to position [0, 0]
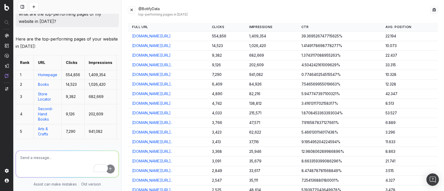
click at [133, 10] on button at bounding box center [131, 9] width 7 height 7
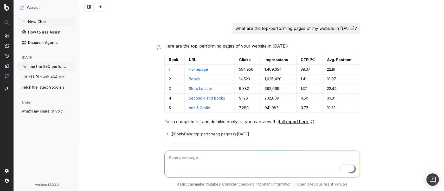
scroll to position [197, 0]
